Goal: Task Accomplishment & Management: Manage account settings

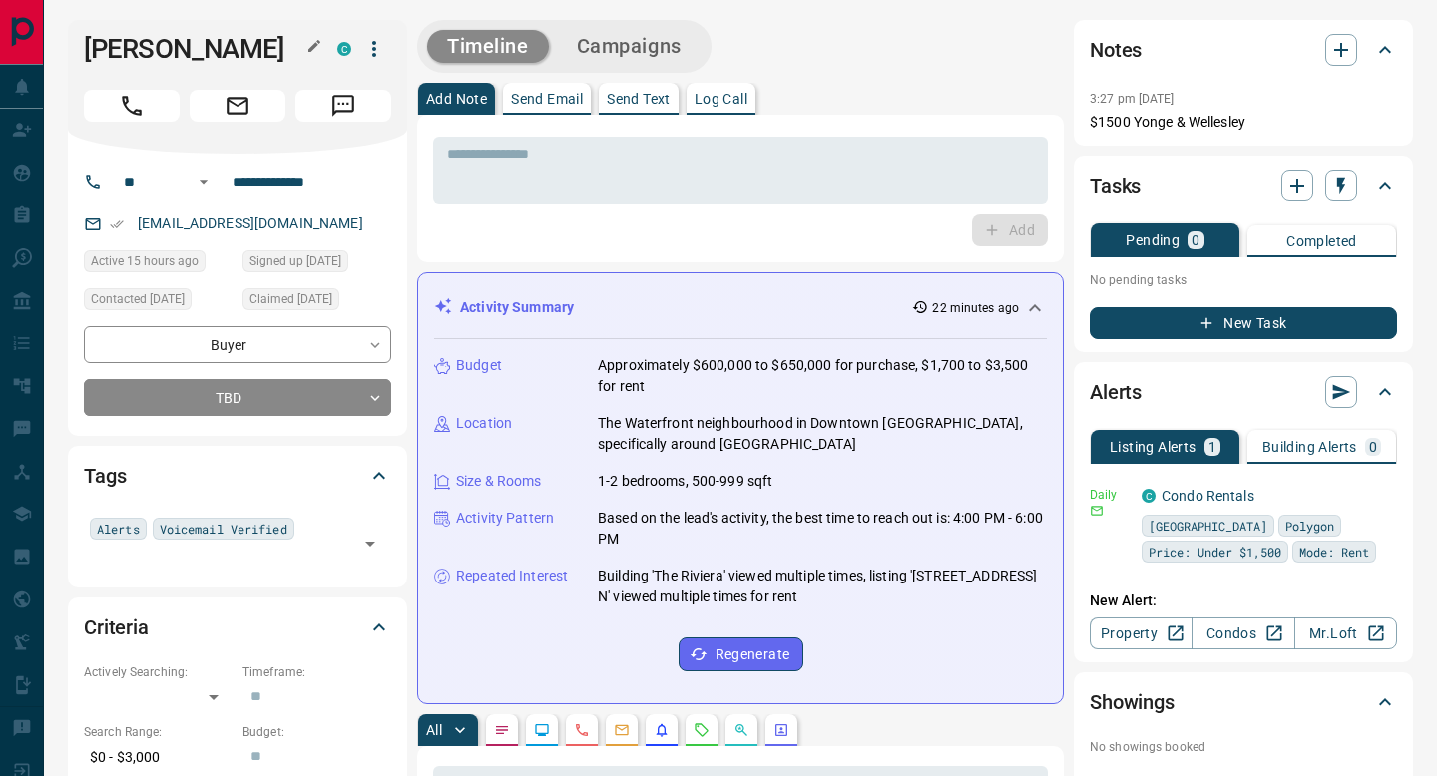
click at [121, 102] on icon "Call" at bounding box center [132, 106] width 26 height 26
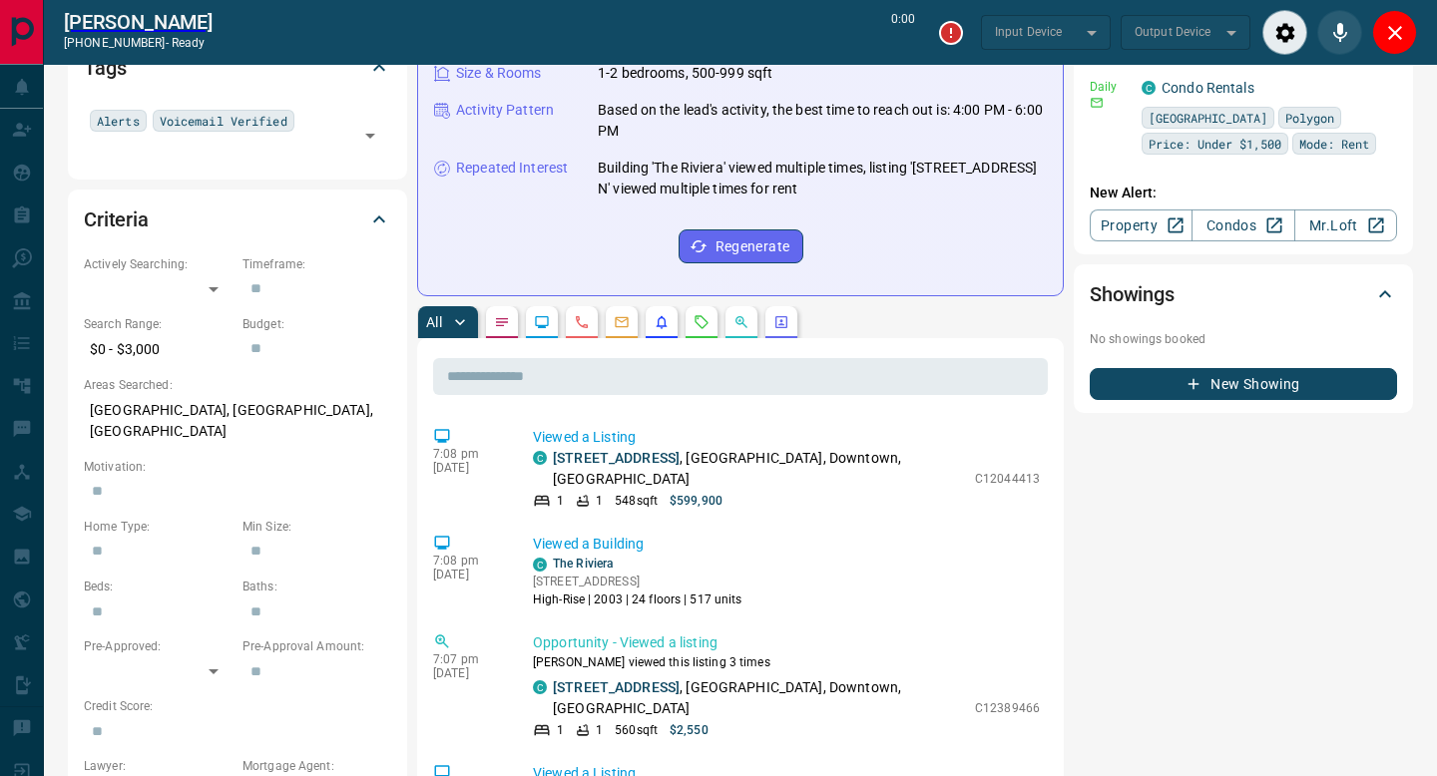
scroll to position [474, 0]
type input "*******"
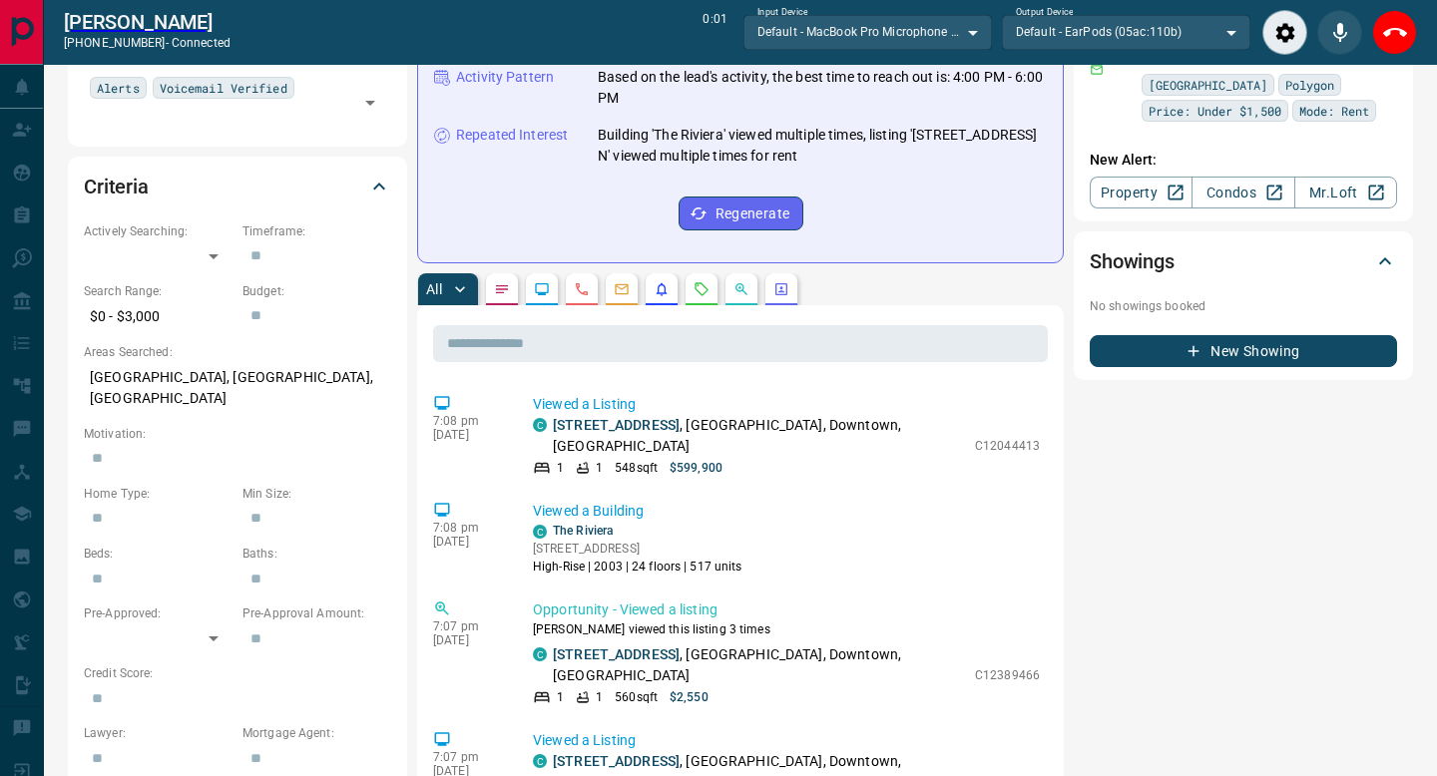
scroll to position [562, 0]
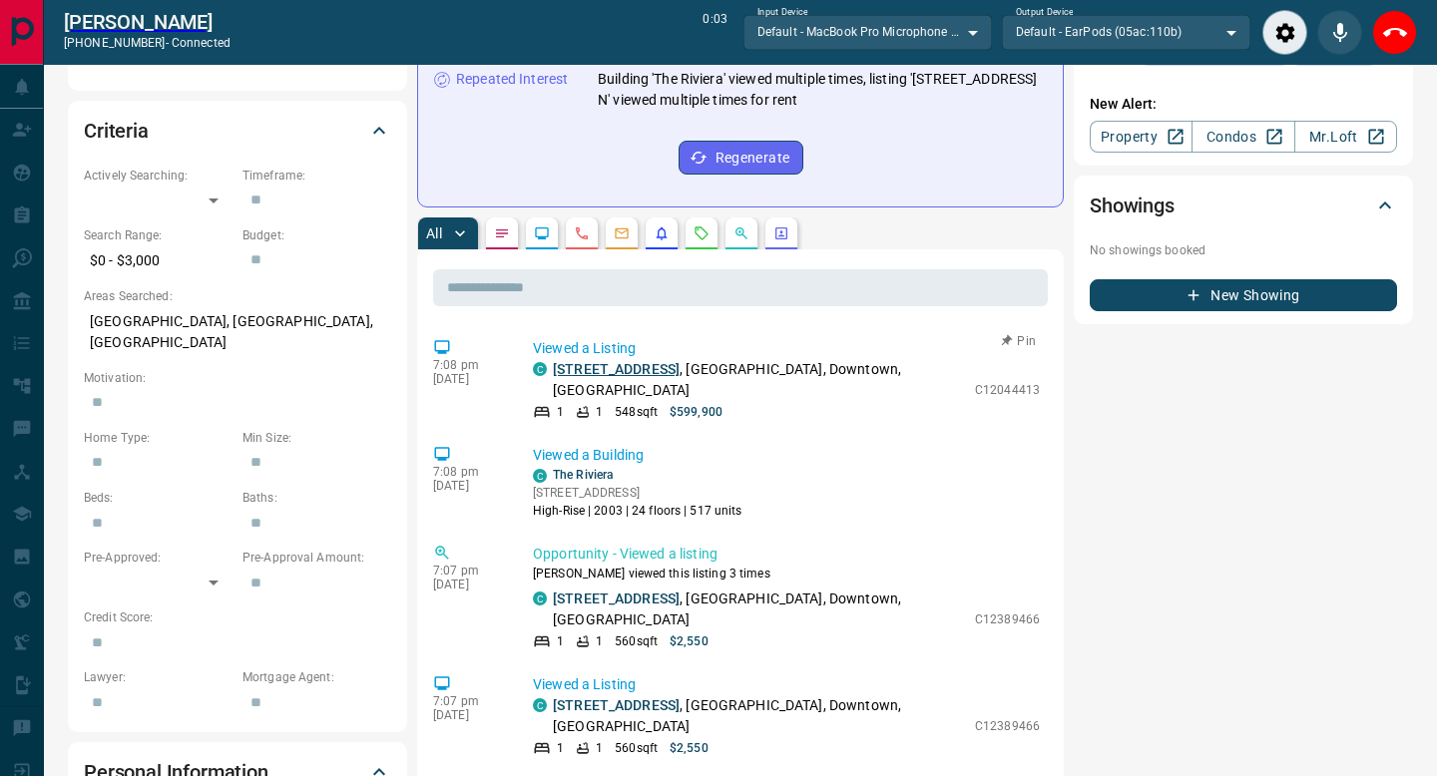
click at [623, 367] on link "[STREET_ADDRESS]" at bounding box center [616, 369] width 127 height 16
click at [580, 234] on icon "Calls" at bounding box center [582, 234] width 16 height 16
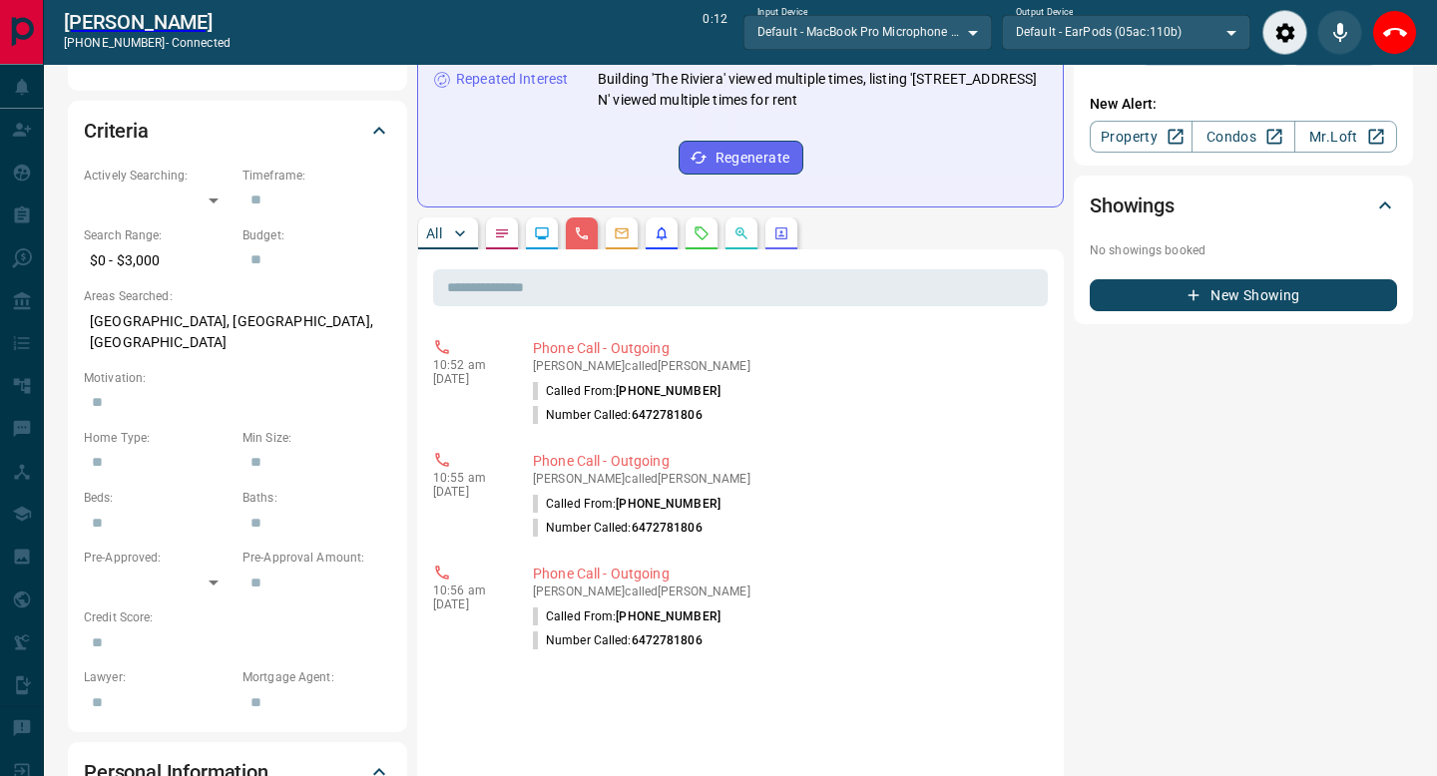
click at [436, 231] on p "All" at bounding box center [434, 234] width 16 height 14
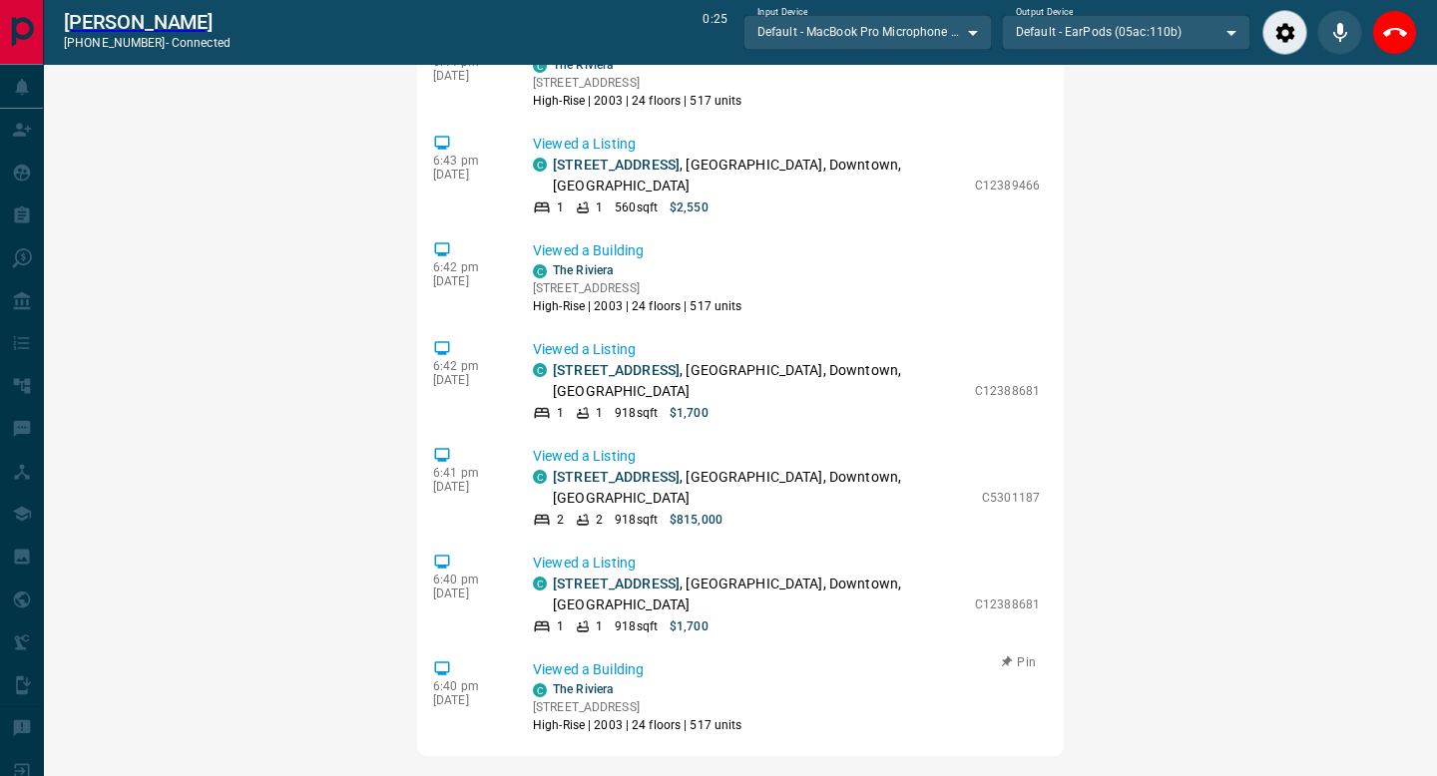
scroll to position [566, 0]
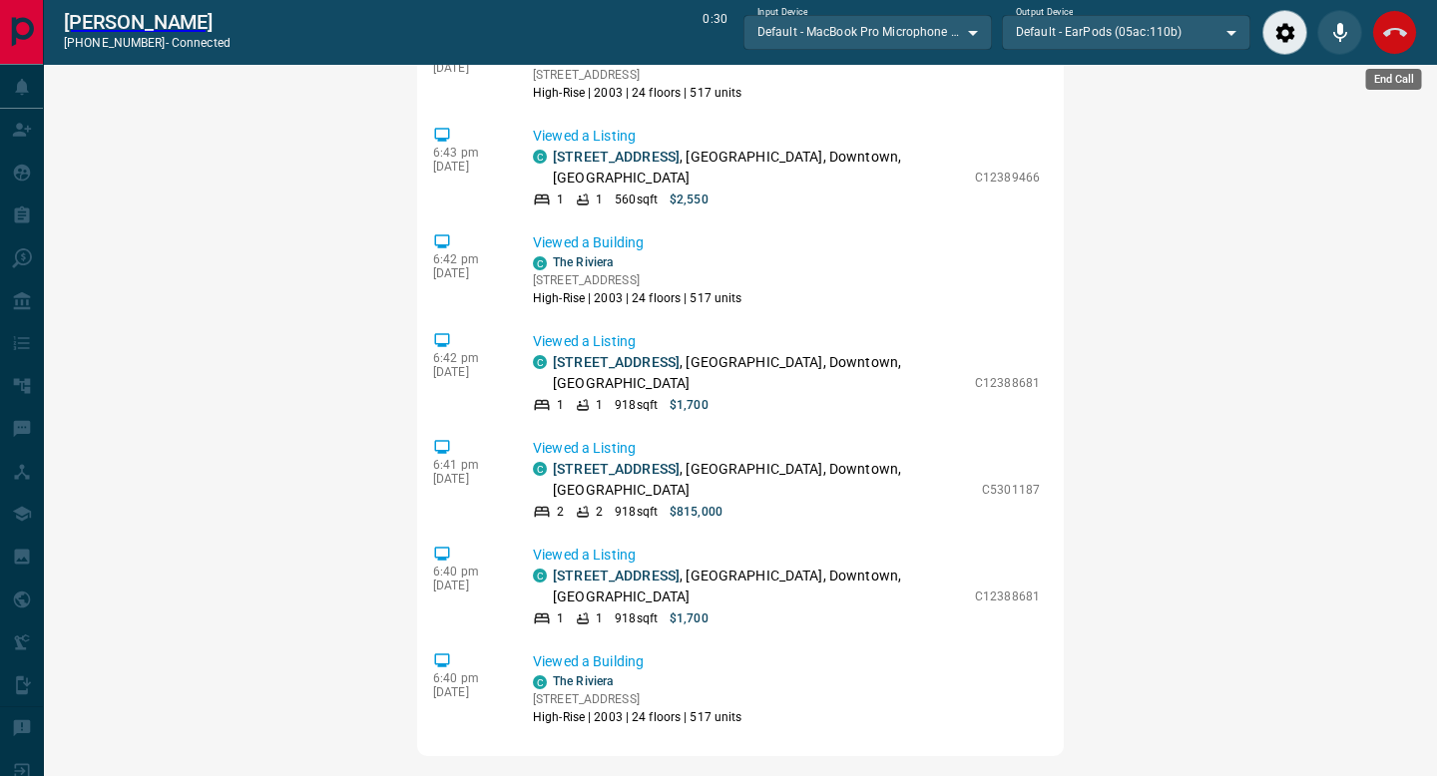
click at [1395, 45] on button "End Call" at bounding box center [1394, 32] width 45 height 45
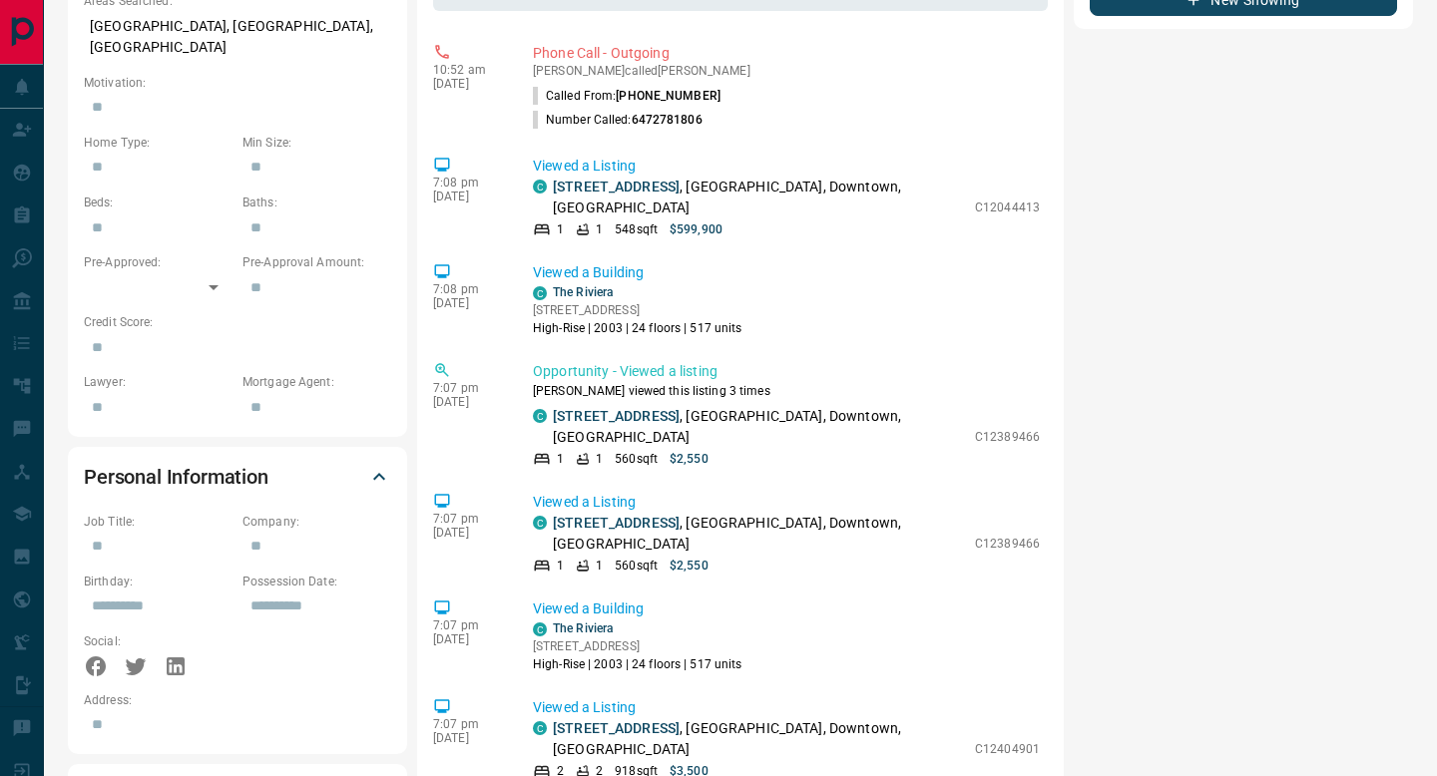
scroll to position [0, 0]
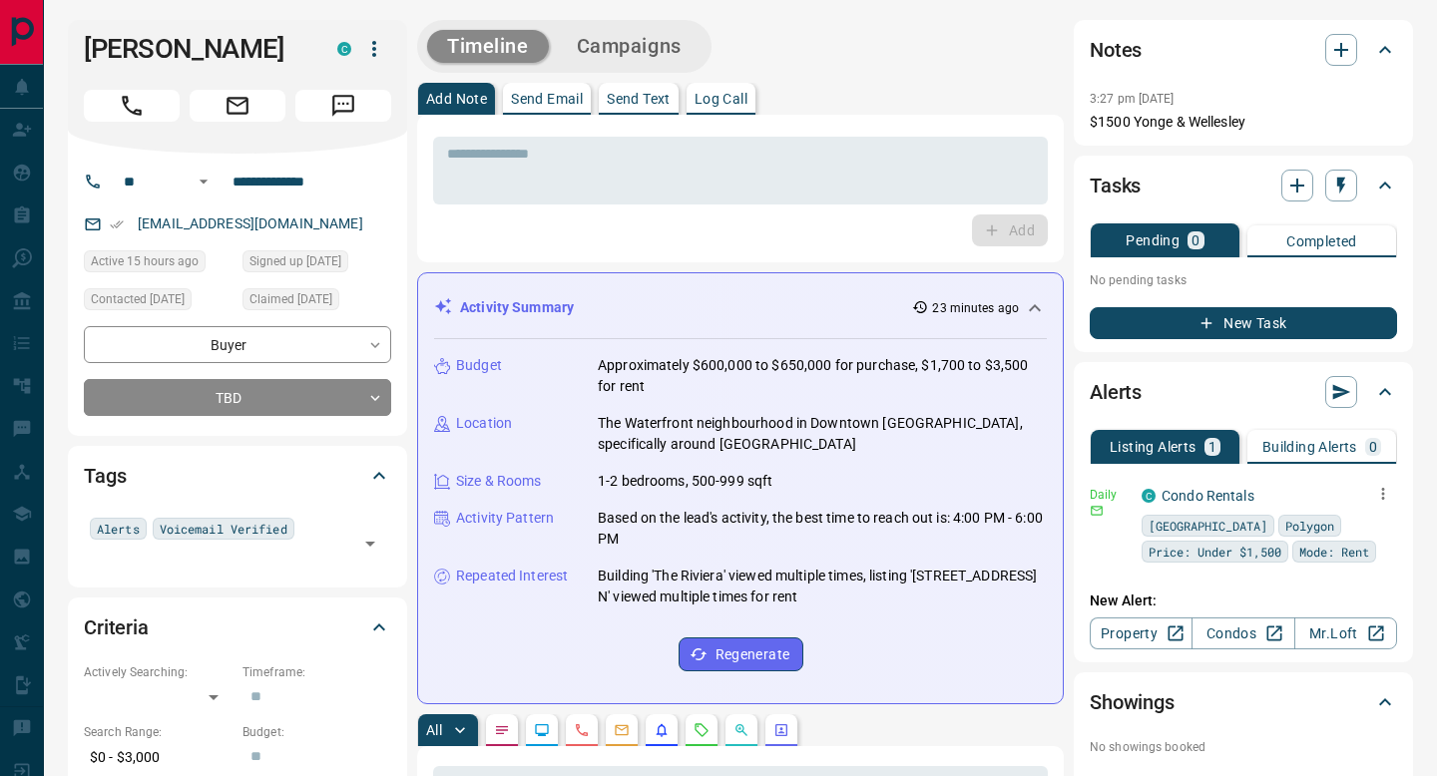
click at [1392, 485] on button "button" at bounding box center [1383, 494] width 28 height 28
click at [1077, 414] on div at bounding box center [718, 388] width 1437 height 776
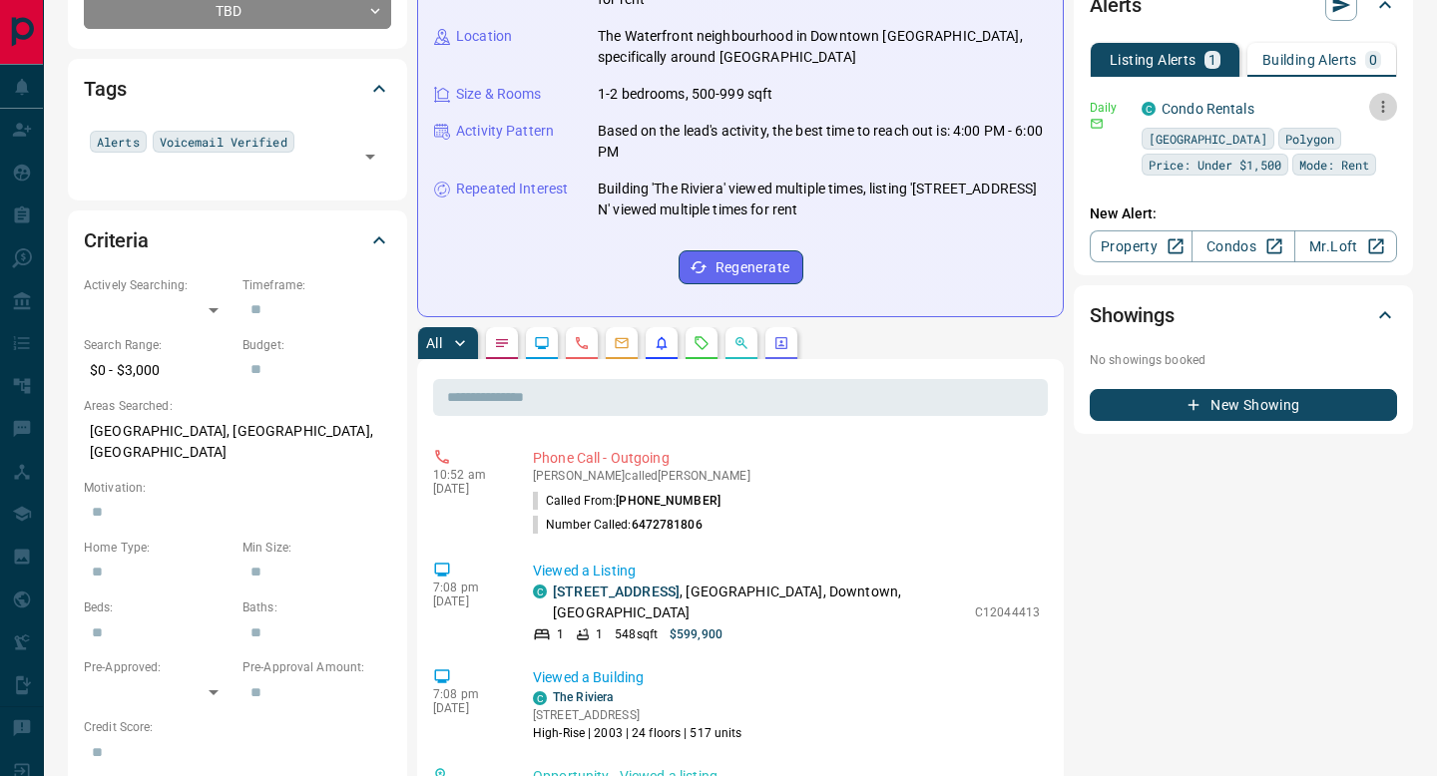
click at [1385, 103] on icon "button" at bounding box center [1383, 107] width 18 height 18
click at [1356, 181] on link "Edit" at bounding box center [1346, 176] width 44 height 19
